Goal: Information Seeking & Learning: Learn about a topic

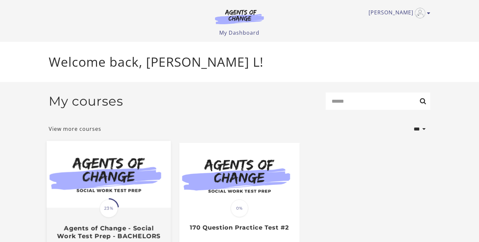
click at [140, 213] on div "Translation missing: en.liquid.partials.dashboard_course_card.progress_descript…" at bounding box center [109, 223] width 124 height 31
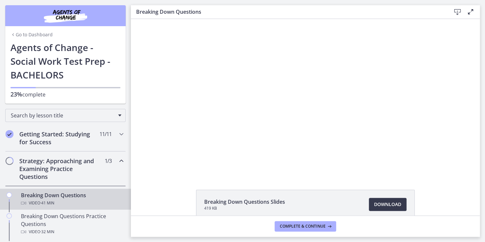
drag, startPoint x: 128, startPoint y: 5, endPoint x: 5, endPoint y: 154, distance: 193.5
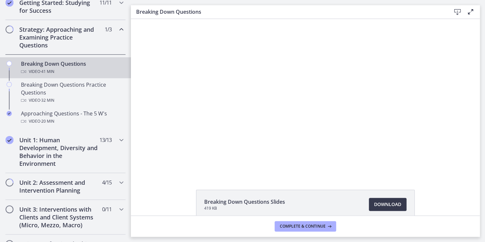
scroll to position [144, 0]
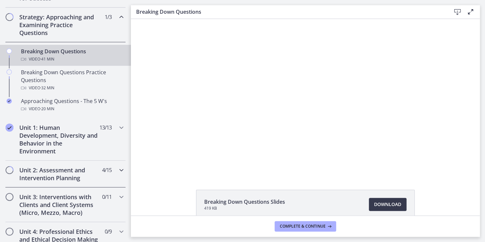
click at [117, 168] on icon "Chapters" at bounding box center [121, 170] width 8 height 8
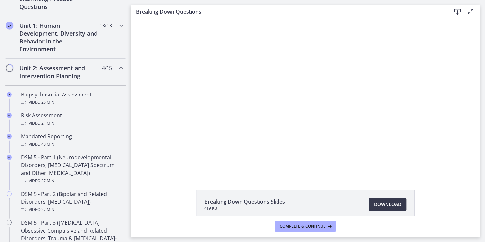
scroll to position [183, 0]
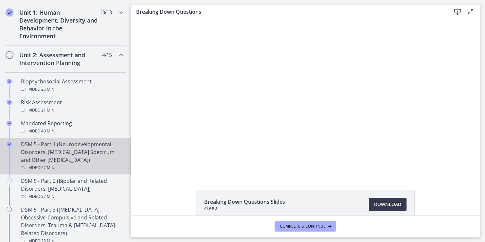
click at [71, 147] on div "DSM 5 - Part 1 (Neurodevelopmental Disorders, [MEDICAL_DATA] Spectrum and Other…" at bounding box center [72, 155] width 102 height 31
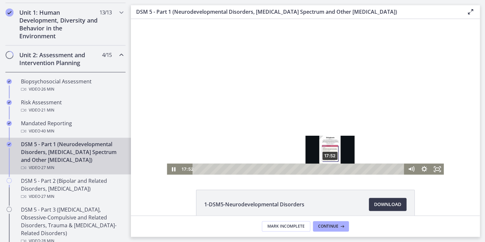
click at [327, 170] on div "17:52" at bounding box center [299, 169] width 204 height 11
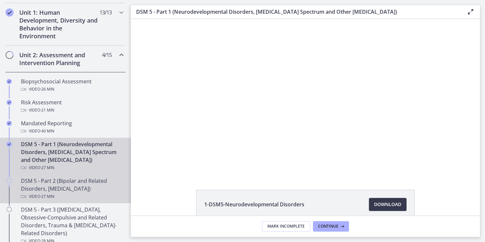
click at [46, 189] on div "DSM 5 - Part 2 (Bipolar and Related Disorders, [MEDICAL_DATA]) Video · 27 min" at bounding box center [72, 189] width 102 height 24
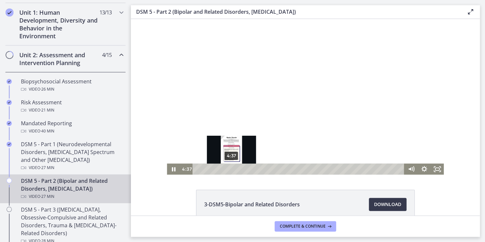
click at [229, 170] on div "4:37" at bounding box center [299, 169] width 204 height 11
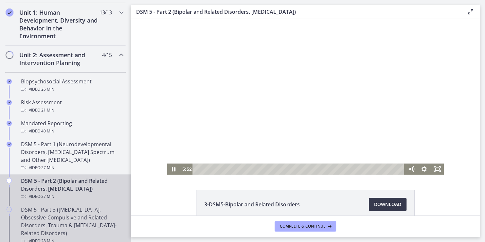
click at [74, 216] on div "DSM 5 - Part 3 ([MEDICAL_DATA], Obsessive-Compulsive and Related Disorders, Tra…" at bounding box center [72, 225] width 102 height 39
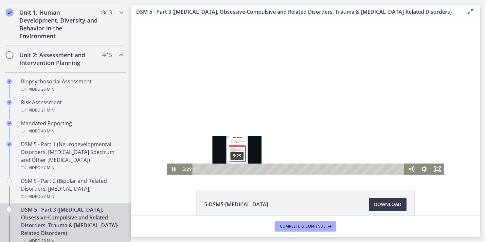
click at [234, 169] on div "5:29" at bounding box center [299, 169] width 204 height 11
click at [231, 170] on div "4:57" at bounding box center [299, 169] width 204 height 11
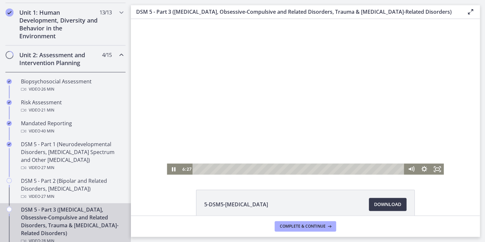
click at [290, 123] on div at bounding box center [305, 97] width 277 height 156
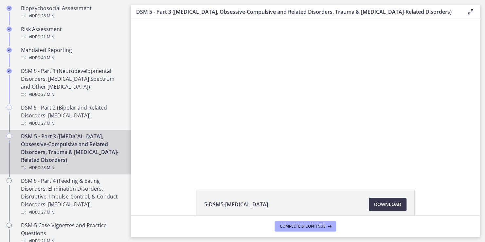
scroll to position [242, 0]
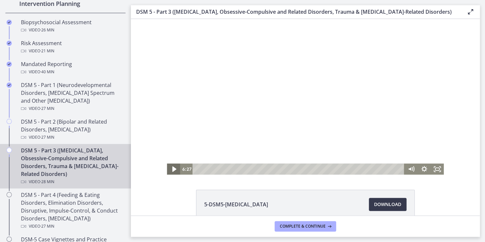
click at [172, 169] on icon "Play Video" at bounding box center [174, 169] width 4 height 6
click at [172, 169] on icon "Pause" at bounding box center [173, 169] width 4 height 5
click at [172, 169] on icon "Play Video" at bounding box center [174, 169] width 4 height 6
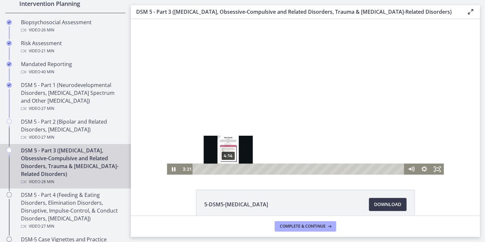
click at [225, 169] on div "4:14" at bounding box center [299, 169] width 204 height 11
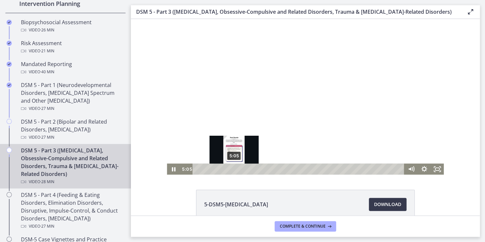
click at [232, 170] on div "5:05" at bounding box center [299, 169] width 204 height 11
click at [232, 170] on div "Playbar" at bounding box center [234, 169] width 4 height 4
click at [234, 170] on div "Playbar" at bounding box center [236, 169] width 4 height 4
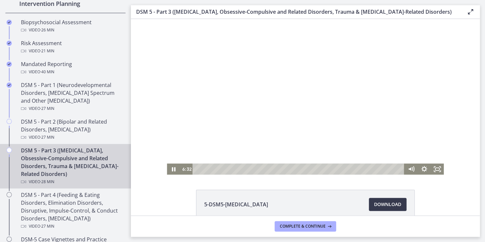
click at [347, 182] on div "5-DSM5-[MEDICAL_DATA] Download Opens in a new window 6-DSM5-Obsessive-Compulsiv…" at bounding box center [305, 117] width 349 height 197
click at [323, 160] on div at bounding box center [305, 97] width 277 height 156
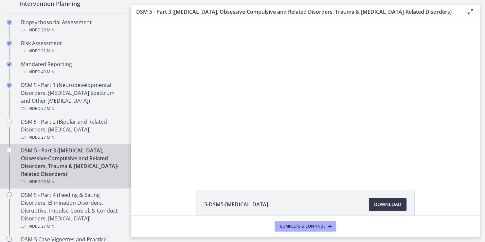
click at [323, 160] on div at bounding box center [305, 97] width 277 height 156
